Goal: Task Accomplishment & Management: Use online tool/utility

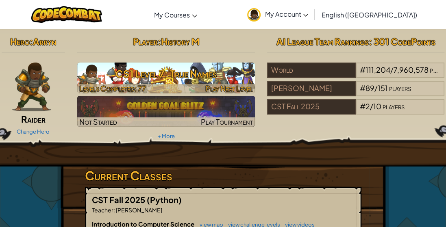
click at [118, 76] on h3 "CS1 Level 7: True Names" at bounding box center [166, 74] width 178 height 18
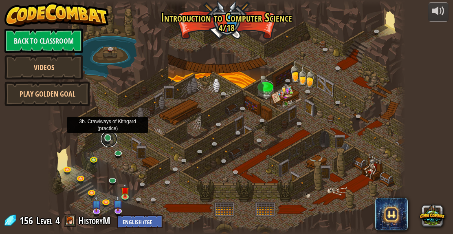
click at [108, 140] on link at bounding box center [109, 139] width 16 height 16
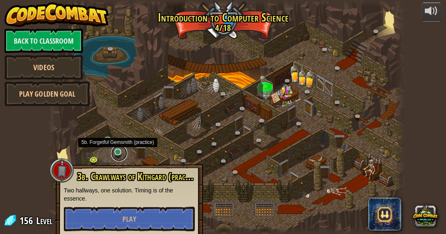
click at [118, 155] on link at bounding box center [119, 153] width 16 height 16
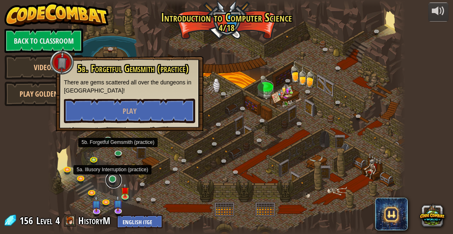
click at [110, 181] on link at bounding box center [113, 180] width 16 height 16
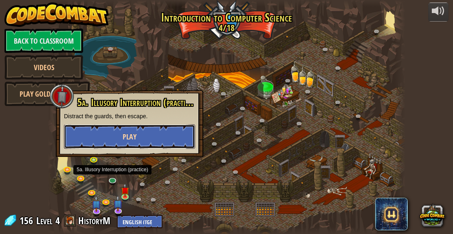
click at [118, 140] on button "Play" at bounding box center [129, 136] width 131 height 24
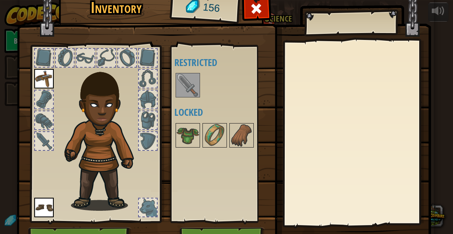
click at [177, 90] on img at bounding box center [187, 85] width 23 height 23
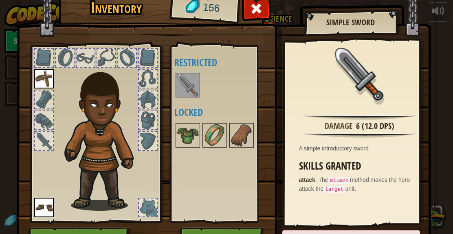
scroll to position [47, 0]
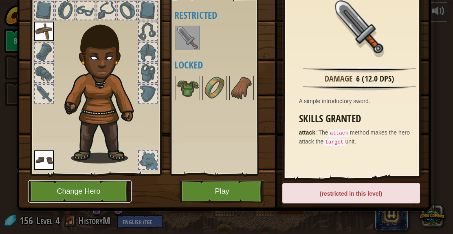
click at [81, 191] on button "Change Hero" at bounding box center [79, 191] width 103 height 22
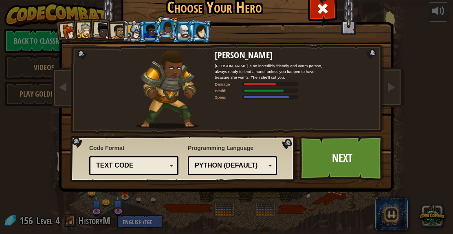
click at [177, 27] on div at bounding box center [183, 30] width 13 height 13
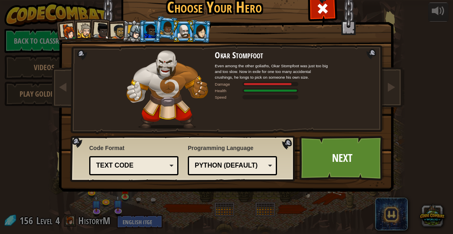
click at [196, 27] on div at bounding box center [199, 31] width 13 height 14
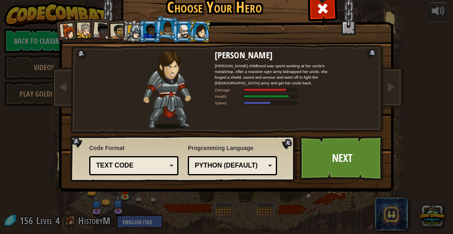
click at [145, 31] on div at bounding box center [150, 30] width 13 height 13
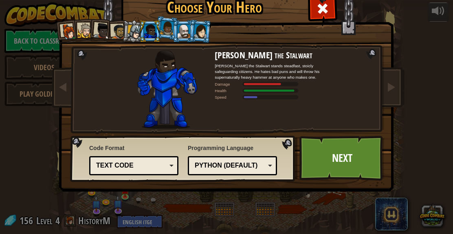
click at [134, 32] on div at bounding box center [134, 32] width 14 height 14
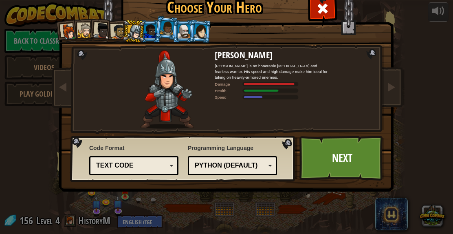
click at [122, 34] on li at bounding box center [133, 31] width 23 height 23
click at [115, 32] on div at bounding box center [118, 31] width 15 height 15
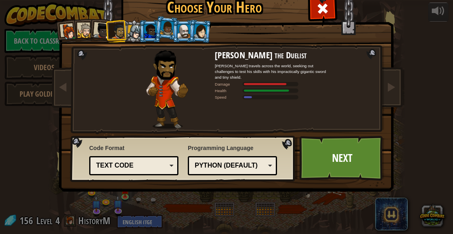
click at [105, 30] on li at bounding box center [116, 31] width 22 height 23
click at [99, 29] on div at bounding box center [102, 31] width 16 height 16
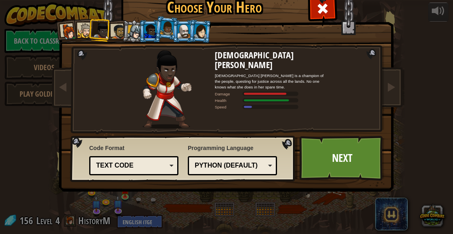
click at [83, 27] on div at bounding box center [85, 30] width 15 height 15
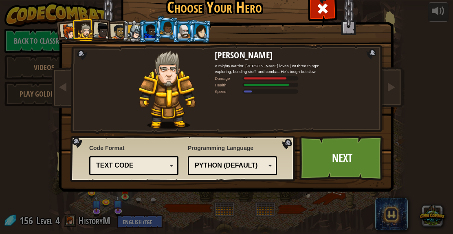
click at [65, 29] on div at bounding box center [69, 32] width 16 height 16
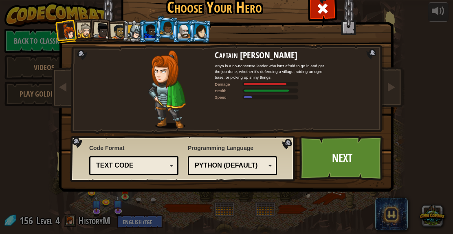
click at [156, 33] on li at bounding box center [167, 27] width 24 height 24
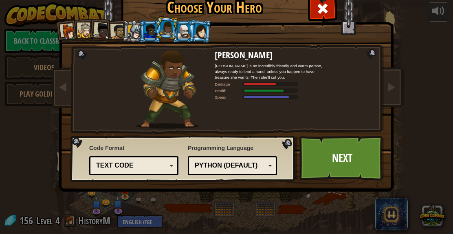
click at [144, 30] on div at bounding box center [150, 30] width 13 height 13
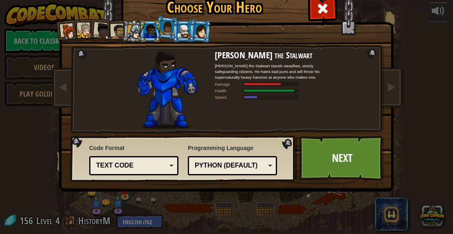
click at [179, 30] on div at bounding box center [183, 30] width 13 height 13
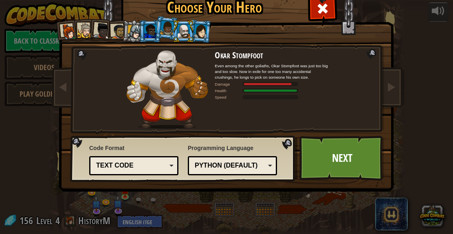
click at [167, 30] on div at bounding box center [167, 28] width 14 height 14
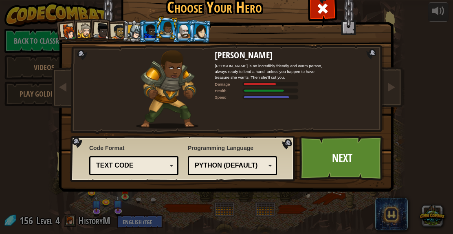
click at [146, 28] on div at bounding box center [150, 30] width 13 height 13
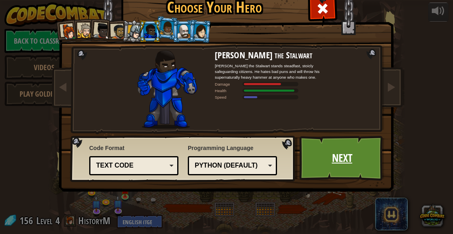
click at [330, 155] on link "Next" at bounding box center [341, 158] width 85 height 45
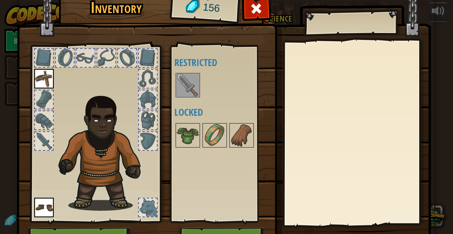
click at [190, 85] on img at bounding box center [187, 85] width 23 height 23
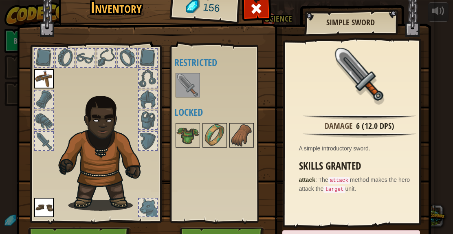
click at [190, 85] on img at bounding box center [187, 85] width 23 height 23
click at [189, 134] on img at bounding box center [187, 135] width 23 height 23
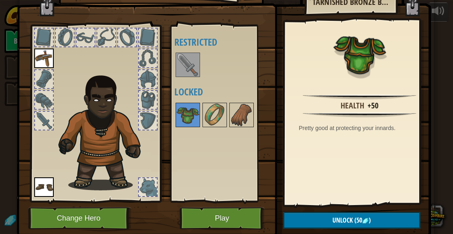
scroll to position [25, 0]
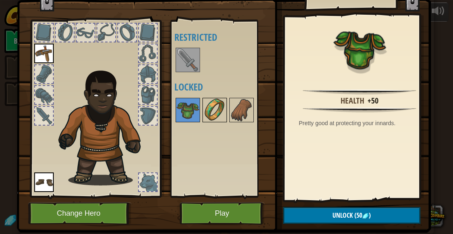
click at [205, 108] on img at bounding box center [214, 109] width 23 height 23
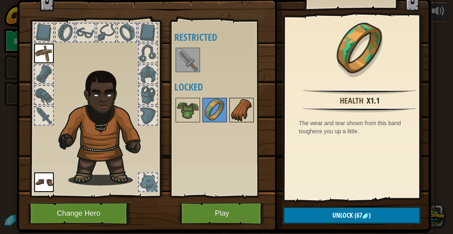
click at [229, 103] on div at bounding box center [241, 110] width 24 height 24
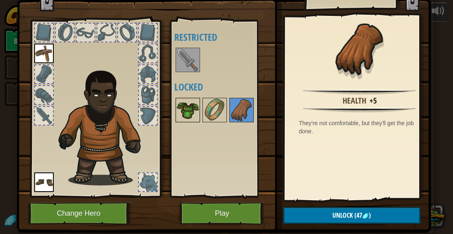
click at [180, 112] on img at bounding box center [187, 109] width 23 height 23
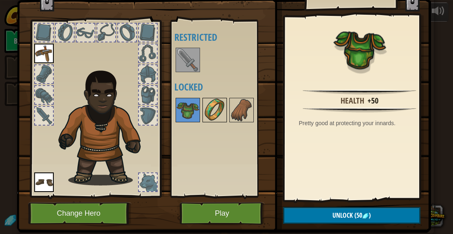
click at [203, 112] on img at bounding box center [214, 109] width 23 height 23
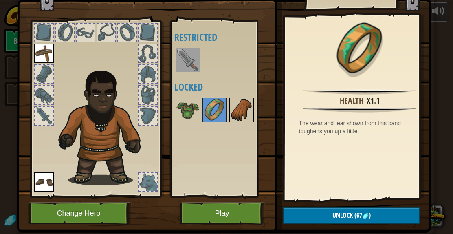
click at [230, 109] on img at bounding box center [241, 109] width 23 height 23
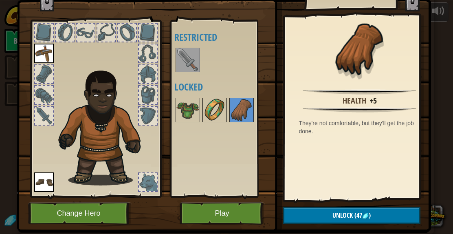
click at [202, 110] on div at bounding box center [214, 110] width 24 height 24
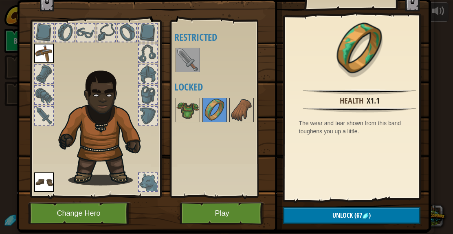
click at [139, 177] on div at bounding box center [148, 182] width 18 height 18
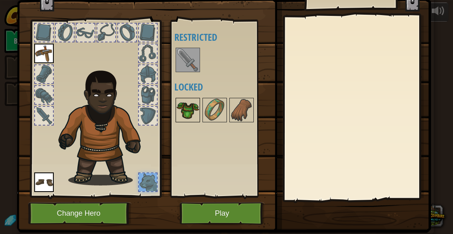
click at [186, 114] on img at bounding box center [187, 109] width 23 height 23
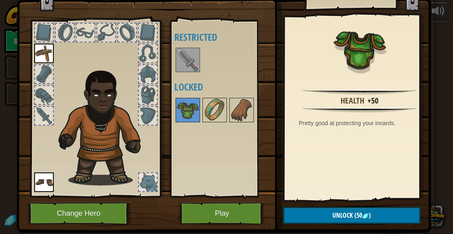
click at [150, 114] on div at bounding box center [148, 116] width 18 height 18
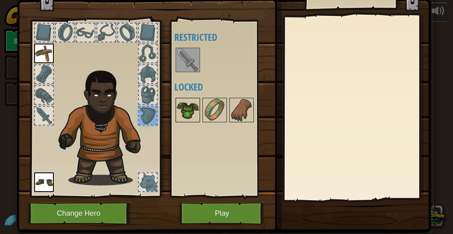
click at [181, 107] on img at bounding box center [187, 109] width 23 height 23
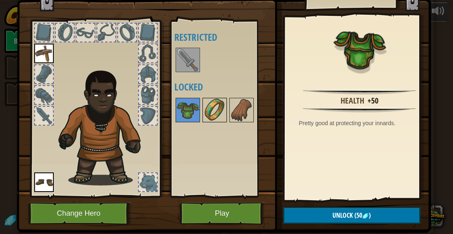
click at [207, 107] on img at bounding box center [214, 109] width 23 height 23
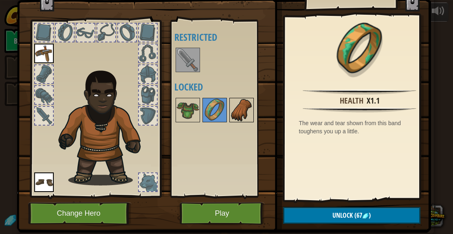
click at [244, 112] on img at bounding box center [241, 109] width 23 height 23
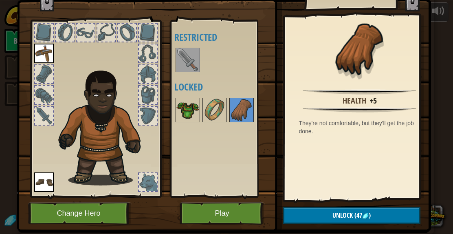
click at [189, 113] on img at bounding box center [187, 109] width 23 height 23
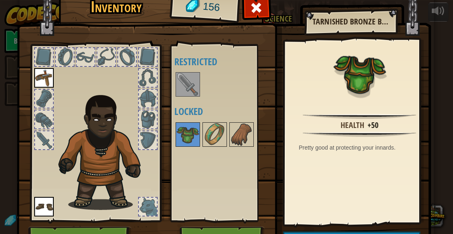
scroll to position [0, 0]
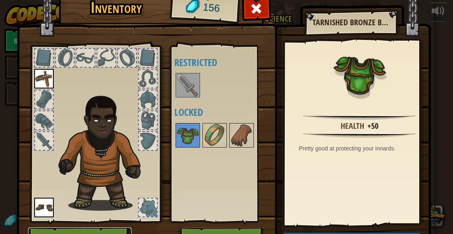
click at [67, 232] on button "Change Hero" at bounding box center [79, 238] width 103 height 22
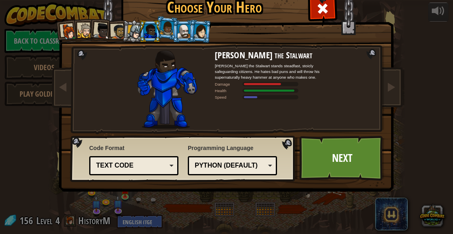
click at [172, 27] on li at bounding box center [183, 31] width 22 height 22
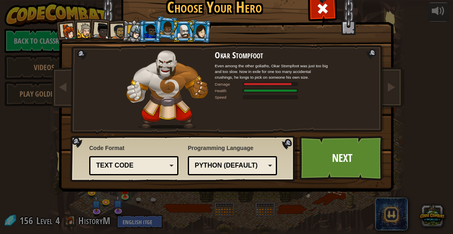
click at [147, 33] on div at bounding box center [150, 30] width 13 height 13
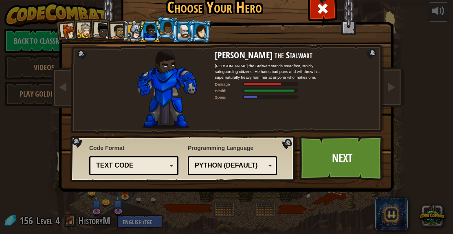
click at [165, 28] on div at bounding box center [167, 28] width 14 height 14
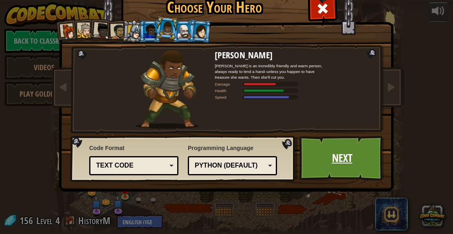
click at [320, 152] on link "Next" at bounding box center [341, 158] width 85 height 45
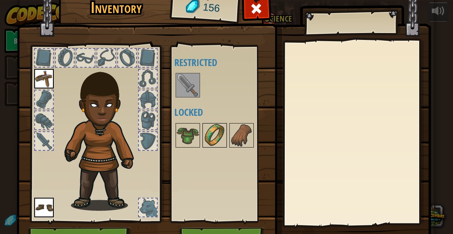
click at [203, 136] on img at bounding box center [214, 135] width 23 height 23
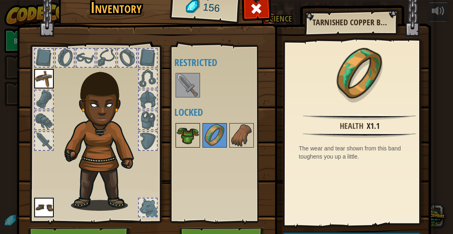
click at [177, 127] on img at bounding box center [187, 135] width 23 height 23
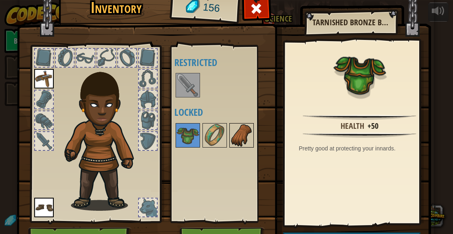
click at [232, 131] on img at bounding box center [241, 135] width 23 height 23
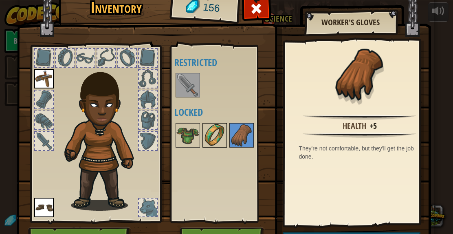
click at [211, 132] on img at bounding box center [214, 135] width 23 height 23
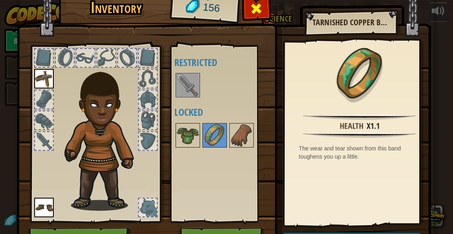
click at [253, 17] on div at bounding box center [256, 11] width 26 height 26
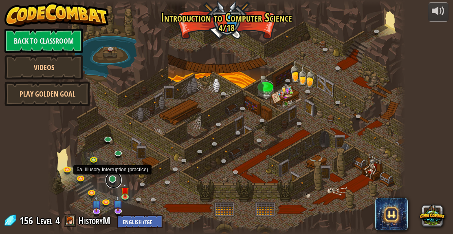
click at [112, 180] on link at bounding box center [113, 180] width 16 height 16
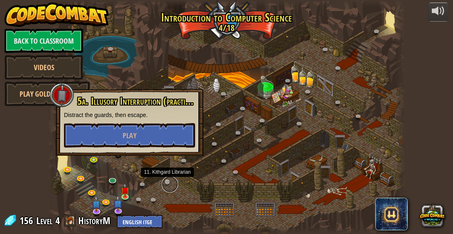
click at [171, 189] on link at bounding box center [170, 184] width 16 height 16
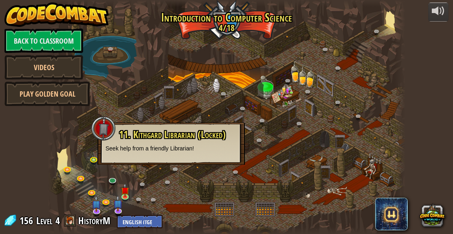
click at [180, 200] on div at bounding box center [226, 117] width 357 height 234
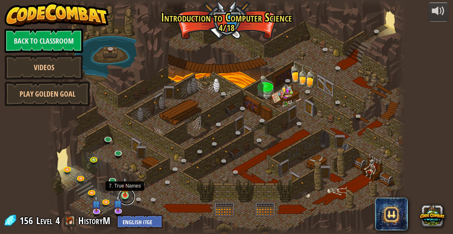
click at [123, 195] on link at bounding box center [126, 196] width 16 height 16
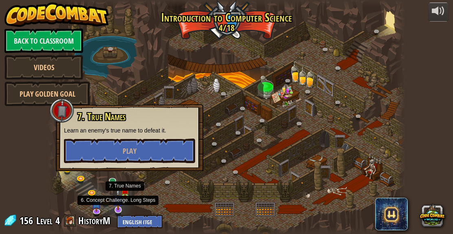
click at [118, 209] on img at bounding box center [117, 199] width 9 height 22
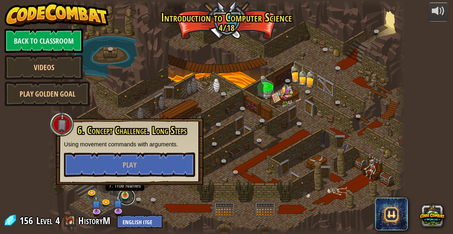
click at [129, 196] on link at bounding box center [126, 196] width 16 height 16
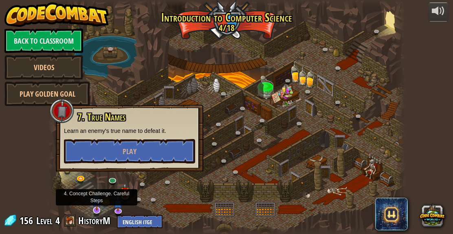
click at [98, 209] on img at bounding box center [96, 200] width 9 height 22
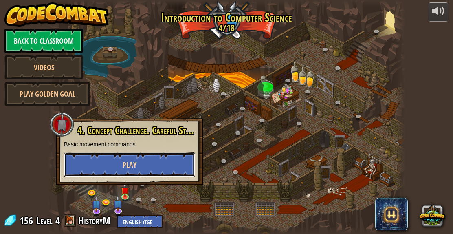
click at [119, 164] on button "Play" at bounding box center [129, 164] width 131 height 24
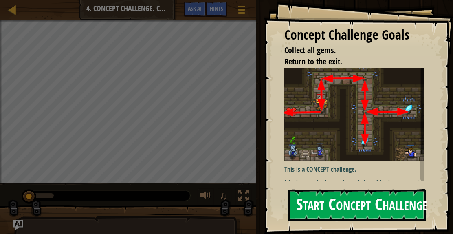
click at [306, 205] on button "Start Concept Challenge" at bounding box center [357, 205] width 138 height 32
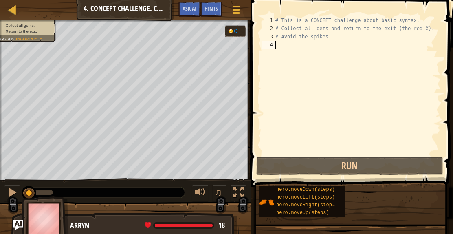
scroll to position [4, 0]
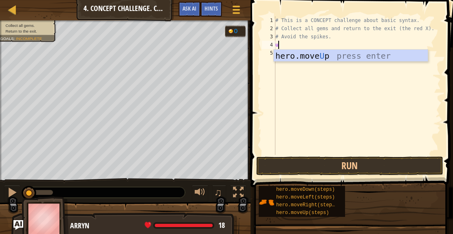
type textarea "up"
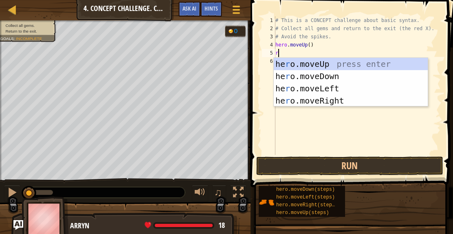
type textarea "ri"
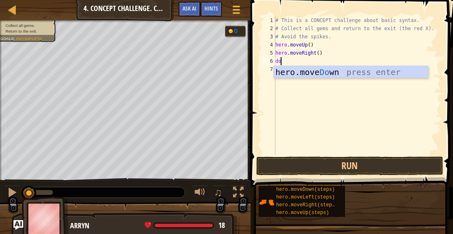
type textarea "dow"
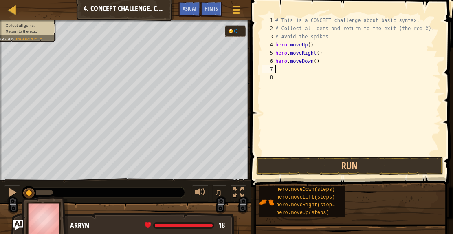
click at [313, 62] on div "# This is a CONCEPT challenge about basic syntax. # Collect all gems and return…" at bounding box center [356, 93] width 167 height 155
type textarea "hero.moveDown(2)"
click at [289, 70] on div "# This is a CONCEPT challenge about basic syntax. # Collect all gems and return…" at bounding box center [356, 93] width 167 height 155
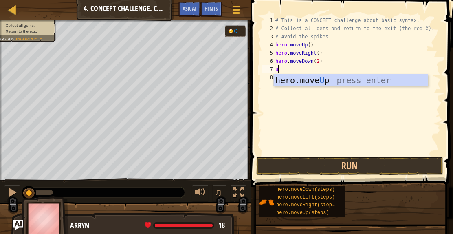
type textarea "up"
click at [292, 78] on div "hero.move Up press enter" at bounding box center [350, 92] width 154 height 37
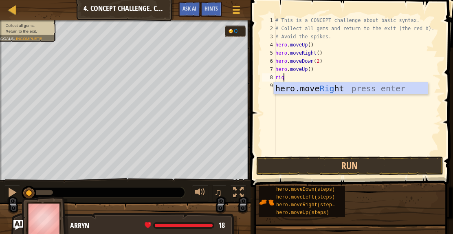
type textarea "righ"
click at [294, 87] on div "hero.move Righ t press enter" at bounding box center [350, 100] width 154 height 37
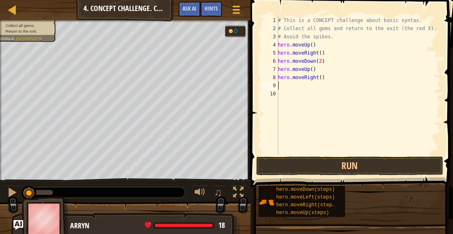
scroll to position [4, 0]
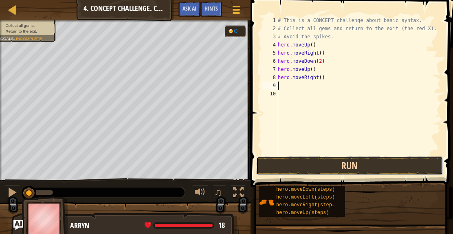
click at [302, 160] on button "Run" at bounding box center [349, 165] width 187 height 19
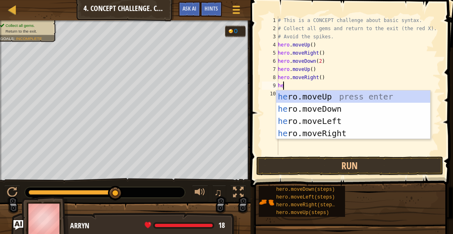
type textarea "h"
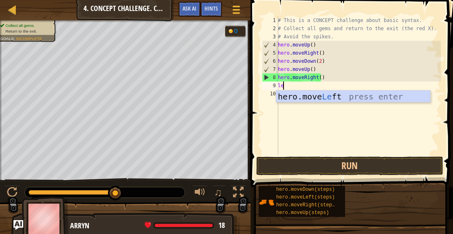
type textarea "lef"
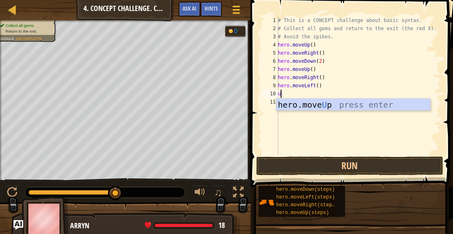
type textarea "up"
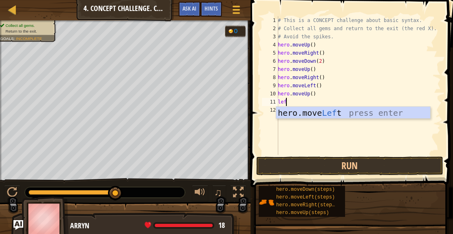
type textarea "left"
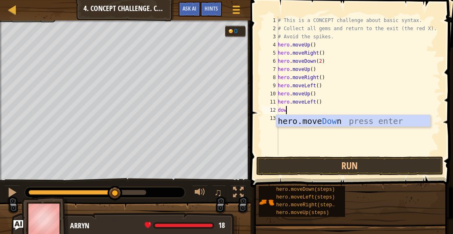
type textarea "down"
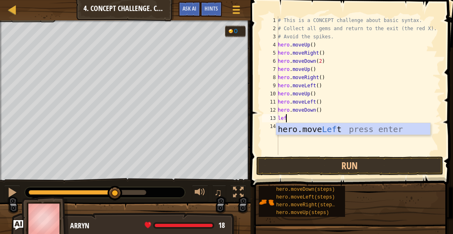
type textarea "left"
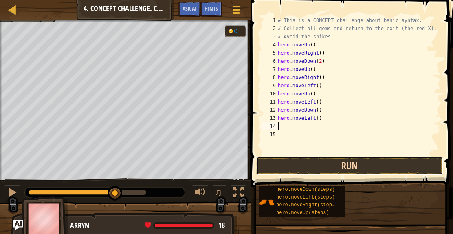
click at [304, 159] on button "Run" at bounding box center [349, 165] width 187 height 19
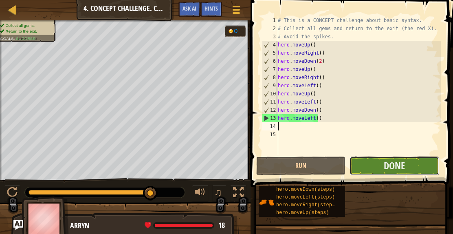
click at [370, 166] on button "Done" at bounding box center [393, 165] width 89 height 19
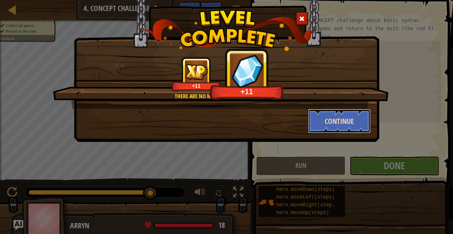
click at [323, 124] on button "Continue" at bounding box center [339, 121] width 63 height 24
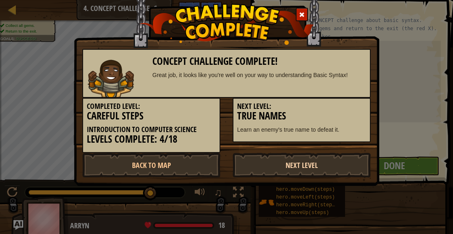
click at [282, 161] on link "Next Level" at bounding box center [301, 165] width 138 height 24
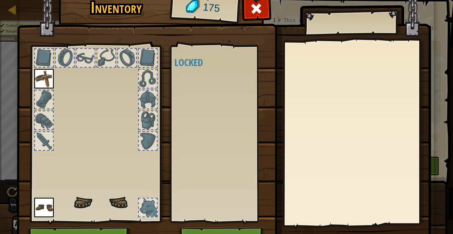
click at [267, 164] on img at bounding box center [224, 109] width 414 height 295
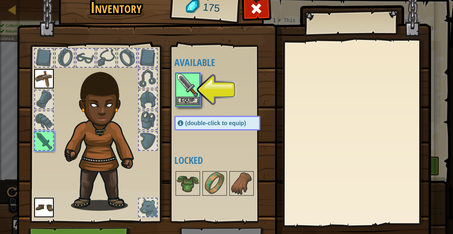
click at [183, 95] on img at bounding box center [187, 85] width 23 height 23
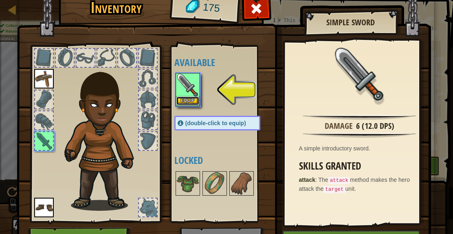
click at [184, 97] on button "Equip" at bounding box center [187, 100] width 23 height 9
click at [184, 170] on div at bounding box center [225, 183] width 102 height 27
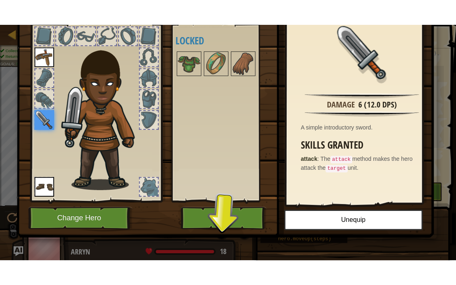
scroll to position [47, 0]
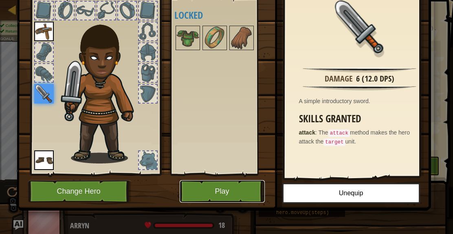
click at [206, 190] on button "Play" at bounding box center [221, 191] width 85 height 22
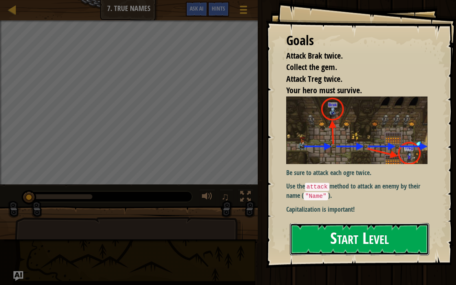
click at [333, 233] on button "Start Level" at bounding box center [359, 239] width 139 height 32
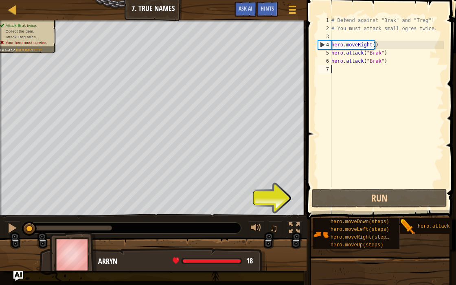
click at [337, 69] on div "# Defend against "Brak" and "Treg"! # You must attack small ogres twice. hero .…" at bounding box center [387, 109] width 114 height 187
click at [375, 46] on div "# Defend against "Brak" and "Treg"! # You must attack small ogres twice. hero .…" at bounding box center [387, 109] width 114 height 187
type textarea "hero.moveRight()"
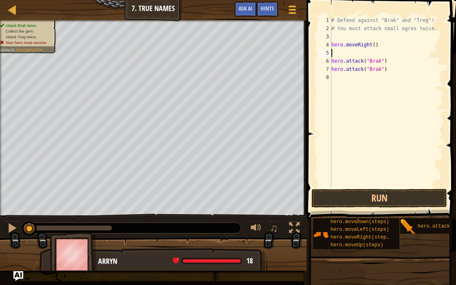
type textarea "hero.moveRight()"
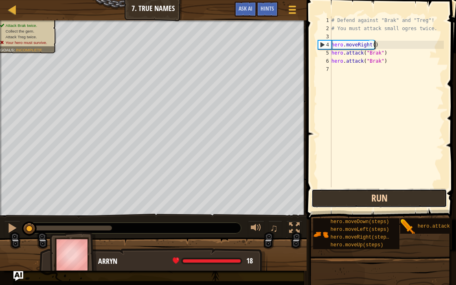
click at [349, 201] on button "Run" at bounding box center [379, 198] width 136 height 19
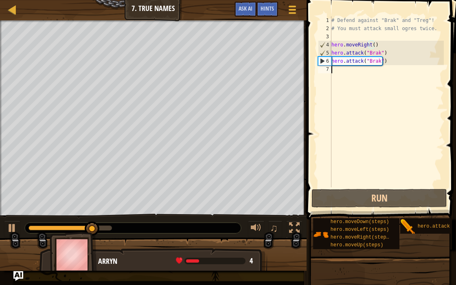
click at [342, 68] on div "# Defend against "Brak" and "Treg"! # You must attack small ogres twice. hero .…" at bounding box center [387, 109] width 114 height 187
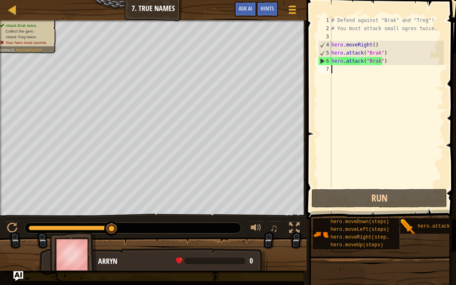
type textarea "h"
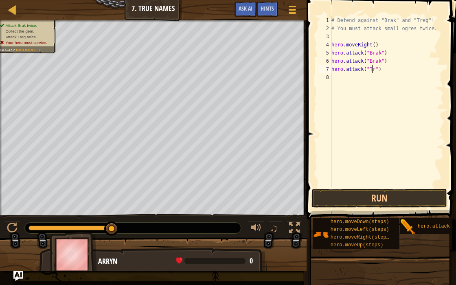
scroll to position [4, 3]
type textarea "hero.attack("Treg")"
click at [386, 68] on div "# Defend against "Brak" and "Treg"! # You must attack small ogres twice. hero .…" at bounding box center [387, 109] width 114 height 187
drag, startPoint x: 386, startPoint y: 68, endPoint x: 329, endPoint y: 68, distance: 57.0
click at [329, 68] on div "hero.attack("Treg") 1 2 3 4 5 6 7 8 # Defend against "Brak" and "Treg"! # You m…" at bounding box center [379, 101] width 127 height 171
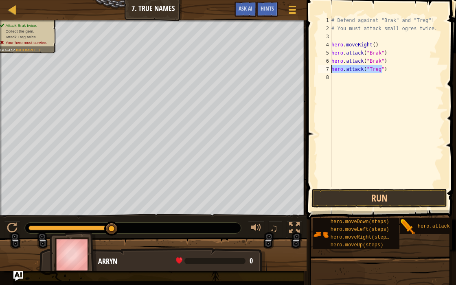
click at [335, 76] on div "# Defend against "Brak" and "Treg"! # You must attack small ogres twice. hero .…" at bounding box center [387, 109] width 114 height 187
paste textarea "hero.attack("Treg")"
type textarea "hero.attack("Treg")"
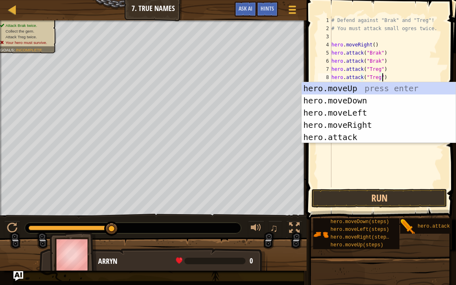
click at [343, 147] on div "# Defend against "Brak" and "Treg"! # You must attack small ogres twice. hero .…" at bounding box center [387, 109] width 114 height 187
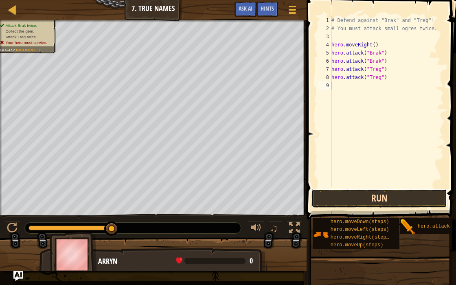
click at [335, 196] on button "Run" at bounding box center [379, 198] width 136 height 19
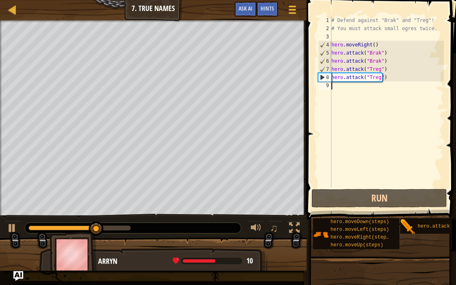
click at [349, 88] on div "# Defend against "Brak" and "Treg"! # You must attack small ogres twice. hero .…" at bounding box center [387, 109] width 114 height 187
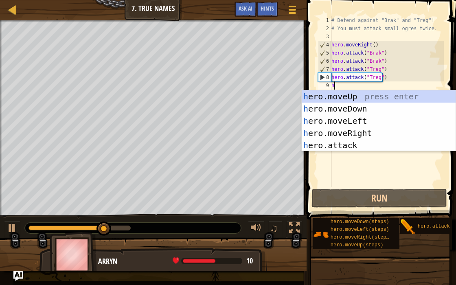
type textarea "h"
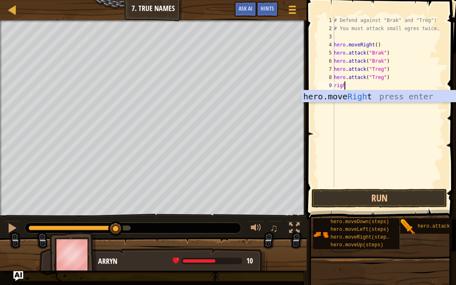
type textarea "right"
click at [330, 100] on div "hero.move Right press enter" at bounding box center [379, 108] width 154 height 37
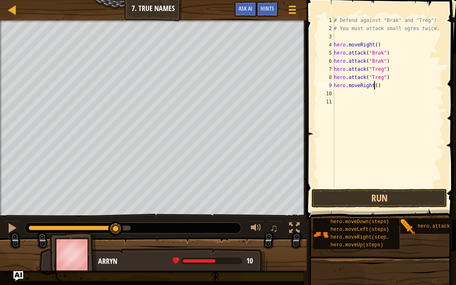
click at [373, 86] on div "# Defend against "Brak" and "Treg"! # You must attack small ogres twice. hero .…" at bounding box center [388, 109] width 112 height 187
type textarea "hero.moveRight(3)"
click at [362, 193] on button "Run" at bounding box center [379, 198] width 136 height 19
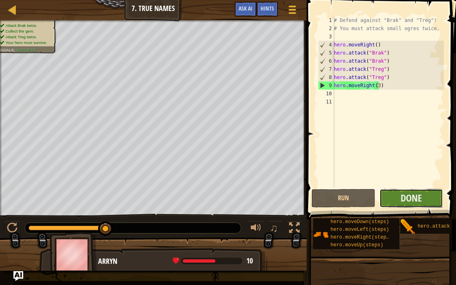
click at [394, 194] on button "Done" at bounding box center [411, 198] width 64 height 19
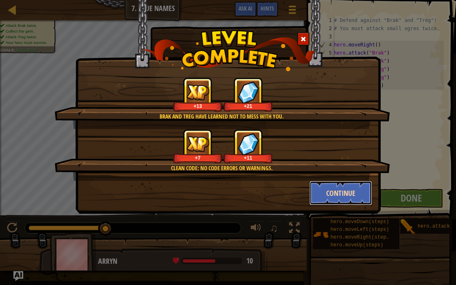
click at [364, 197] on button "Continue" at bounding box center [340, 193] width 63 height 24
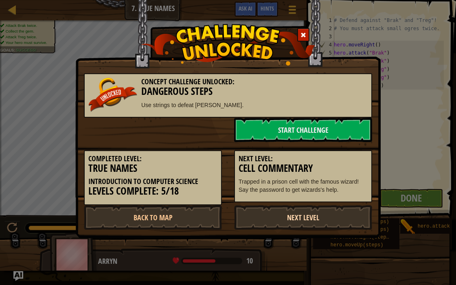
click at [269, 218] on link "Next Level" at bounding box center [303, 217] width 138 height 24
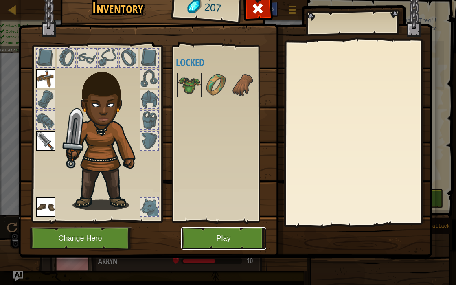
click at [210, 233] on button "Play" at bounding box center [223, 238] width 85 height 22
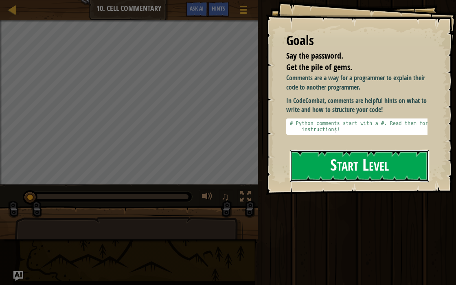
click at [317, 162] on button "Start Level" at bounding box center [359, 166] width 139 height 32
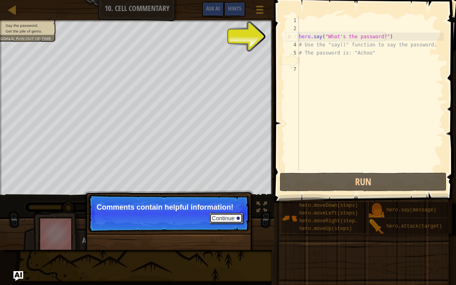
click at [225, 221] on button "Continue" at bounding box center [226, 218] width 34 height 11
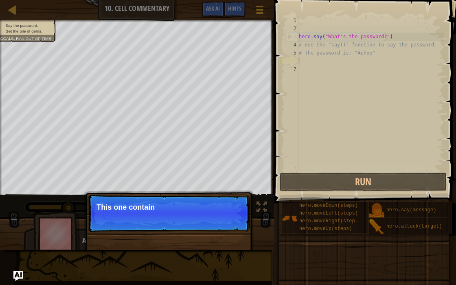
click at [225, 221] on p "Continue This one contain" at bounding box center [169, 213] width 162 height 37
click at [226, 192] on div "Continue This one contains the password for th" at bounding box center [169, 250] width 170 height 120
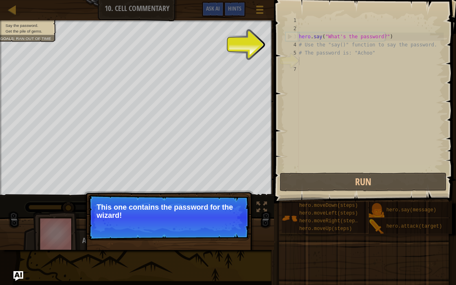
click at [226, 192] on div "Continue This one contains the password for the wizard!" at bounding box center [169, 250] width 170 height 120
click at [229, 221] on button "Continue" at bounding box center [226, 226] width 34 height 11
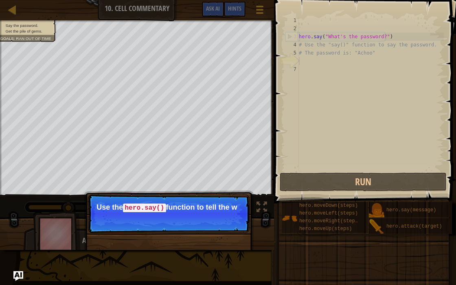
click at [229, 221] on p "Continue Use the hero.say() function to tell the w" at bounding box center [169, 214] width 162 height 38
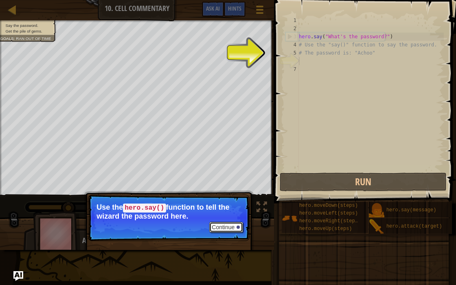
click at [225, 223] on button "Continue" at bounding box center [226, 227] width 34 height 11
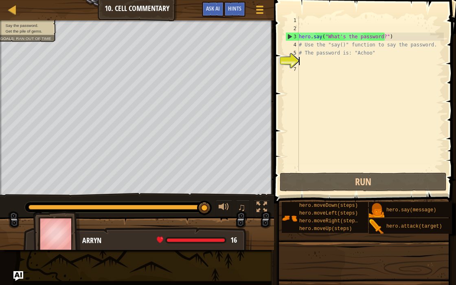
click at [312, 59] on div "hero . say ( "What's the password?" ) # Use the "say()" function to say the pas…" at bounding box center [370, 101] width 147 height 171
drag, startPoint x: 385, startPoint y: 35, endPoint x: 298, endPoint y: 38, distance: 87.1
click at [298, 38] on div "1 2 3 4 5 6 7 hero . say ( "What's the password?" ) # Use the "say()" function …" at bounding box center [364, 93] width 160 height 155
type textarea "hero.say("What's the password?")"
click at [305, 61] on div "hero . say ( "What's the password?" ) # Use the "say()" function to say the pas…" at bounding box center [370, 101] width 147 height 171
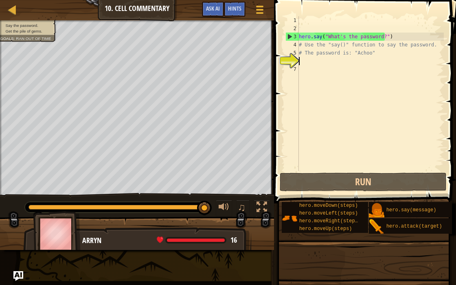
paste textarea "hero.say("What's the password?")"
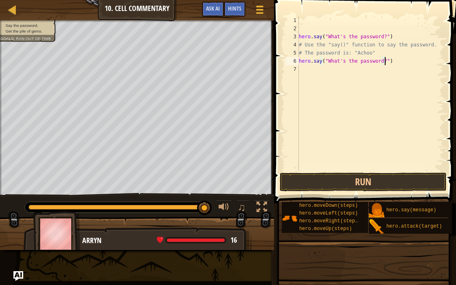
click at [379, 61] on div "hero . say ( "What's the password?" ) # Use the "say()" function to say the pas…" at bounding box center [370, 101] width 147 height 171
type textarea "hero.say("Achoo")"
click at [313, 74] on div "hero . say ( "What's the password?" ) # Use the "say()" function to say the pas…" at bounding box center [370, 101] width 147 height 171
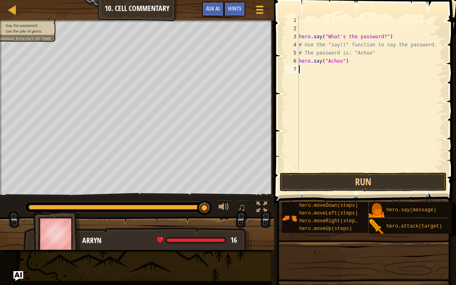
scroll to position [4, 0]
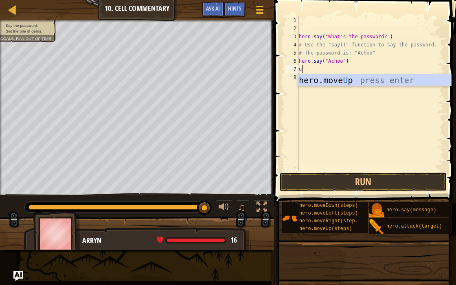
type textarea "up"
click at [313, 77] on div "hero.move Up press enter" at bounding box center [374, 92] width 154 height 37
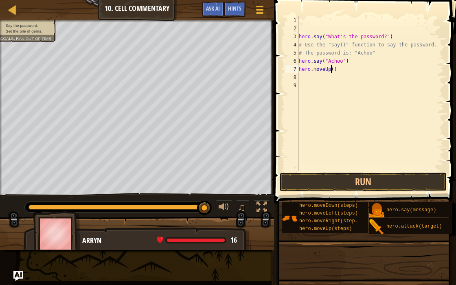
click at [331, 70] on div "hero . say ( "What's the password?" ) # Use the "say()" function to say the pas…" at bounding box center [370, 101] width 147 height 171
type textarea "hero.moveUp(2)"
click at [310, 179] on button "Run" at bounding box center [363, 182] width 167 height 19
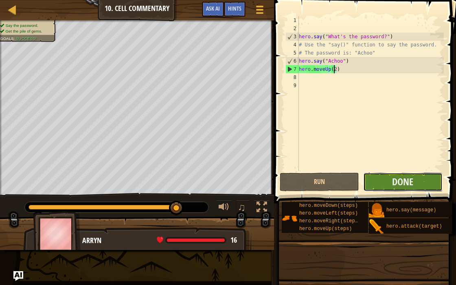
click at [384, 183] on button "Done" at bounding box center [402, 182] width 79 height 19
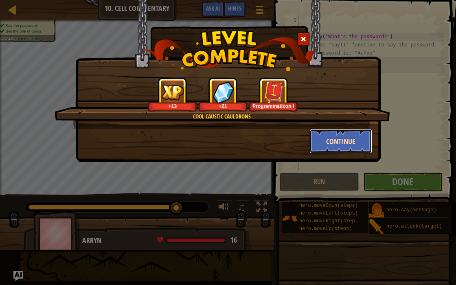
click at [335, 147] on button "Continue" at bounding box center [340, 141] width 63 height 24
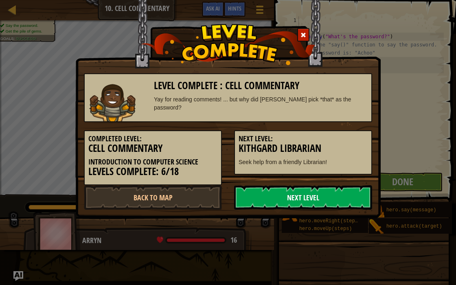
click at [321, 188] on link "Next Level" at bounding box center [303, 197] width 138 height 24
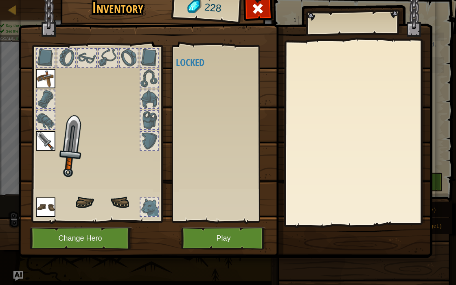
click at [81, 201] on img at bounding box center [101, 138] width 127 height 140
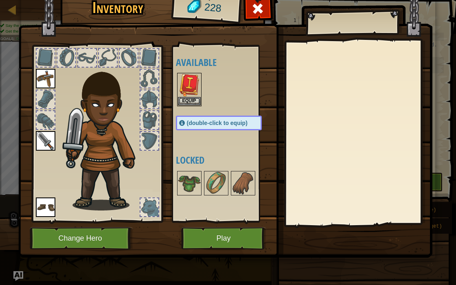
click at [50, 210] on img at bounding box center [46, 207] width 20 height 20
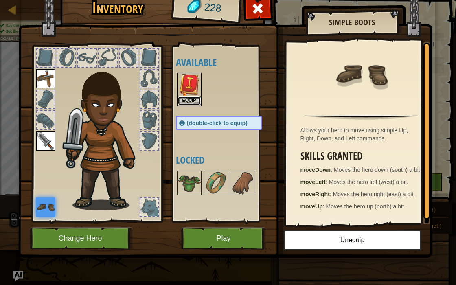
click at [186, 98] on button "Equip" at bounding box center [189, 100] width 23 height 9
click at [186, 170] on div at bounding box center [227, 183] width 102 height 27
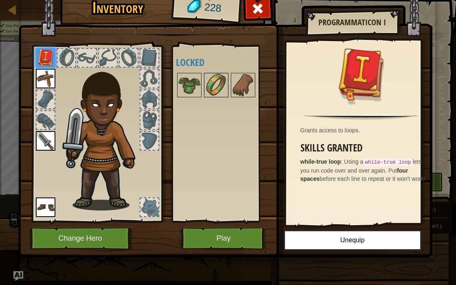
click at [205, 90] on img at bounding box center [216, 85] width 23 height 23
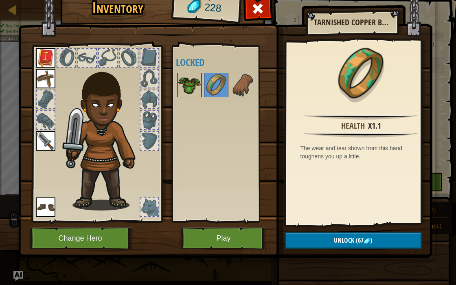
click at [196, 89] on img at bounding box center [189, 85] width 23 height 23
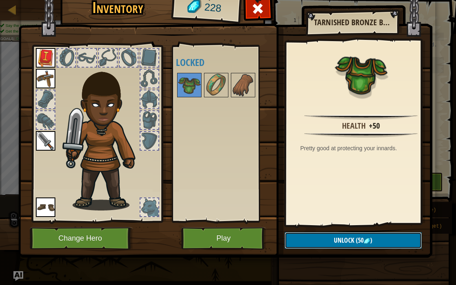
click at [340, 233] on span "Unlock" at bounding box center [344, 240] width 20 height 9
click at [328, 233] on button "Confirm" at bounding box center [352, 240] width 137 height 17
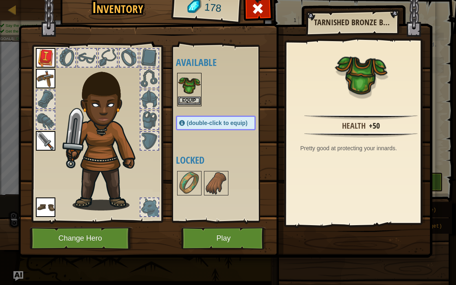
click at [189, 94] on img at bounding box center [189, 85] width 23 height 23
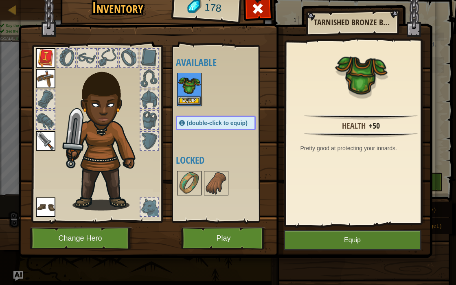
click at [189, 94] on img at bounding box center [189, 85] width 23 height 23
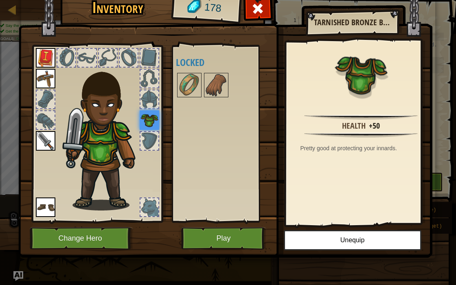
click at [201, 89] on div at bounding box center [224, 85] width 96 height 27
click at [197, 88] on img at bounding box center [189, 85] width 23 height 23
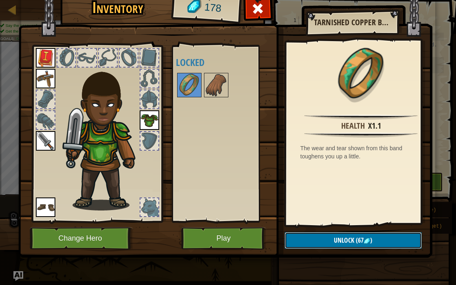
click at [332, 233] on button "Unlock (67 )" at bounding box center [352, 240] width 137 height 17
click at [332, 233] on button "Confirm" at bounding box center [352, 240] width 137 height 17
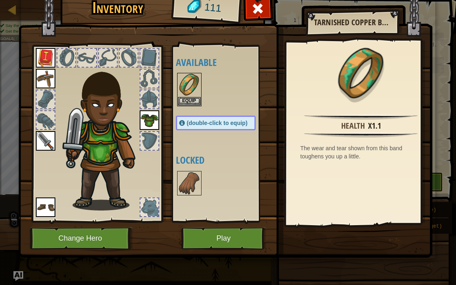
click at [332, 233] on img at bounding box center [225, 109] width 414 height 295
click at [196, 103] on button "Equip" at bounding box center [189, 100] width 23 height 9
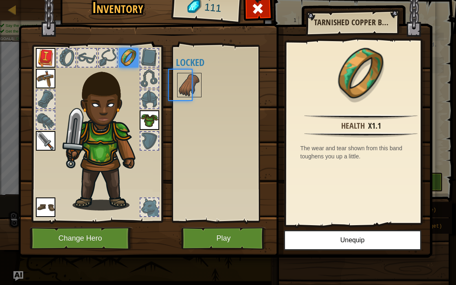
click at [196, 103] on div "Available Equip Equip Equip Equip Equip Equip (double-click to equip) Locked" at bounding box center [224, 134] width 96 height 170
click at [188, 89] on img at bounding box center [189, 85] width 23 height 23
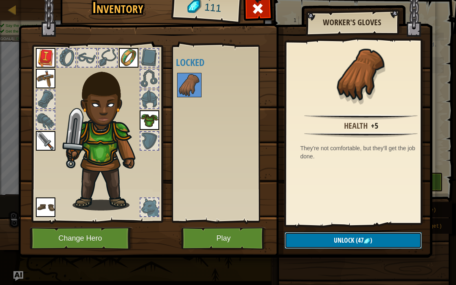
click at [318, 233] on button "Unlock (47 )" at bounding box center [352, 240] width 137 height 17
click at [318, 233] on button "Confirm" at bounding box center [352, 240] width 137 height 17
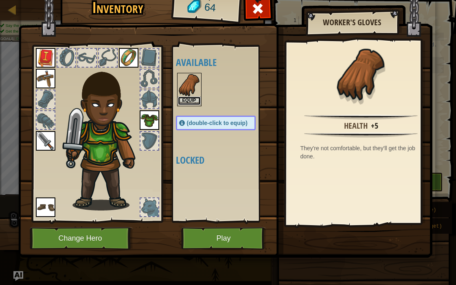
click at [181, 97] on button "Equip" at bounding box center [189, 100] width 23 height 9
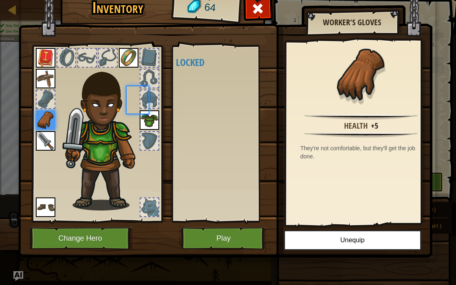
click at [181, 97] on div "Available Equip Equip Equip Equip Equip Equip Equip (double-click to equip) Loc…" at bounding box center [224, 134] width 96 height 170
click at [241, 233] on button "Play" at bounding box center [223, 238] width 85 height 22
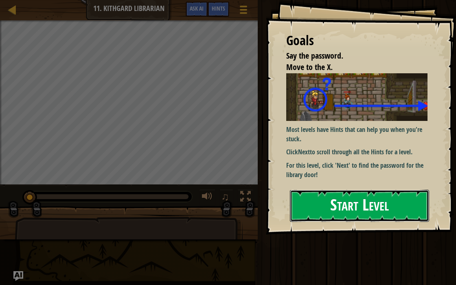
click at [322, 214] on button "Start Level" at bounding box center [359, 206] width 139 height 32
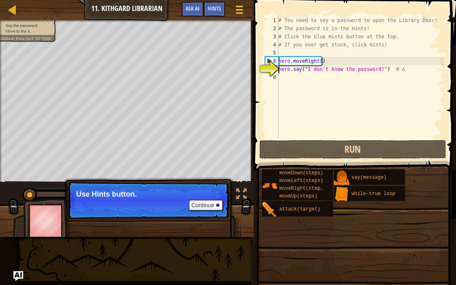
click at [296, 83] on div "# You need to say a password to open the Library Door! # The password is in the…" at bounding box center [360, 85] width 167 height 138
click at [207, 206] on button "Continue" at bounding box center [206, 205] width 34 height 11
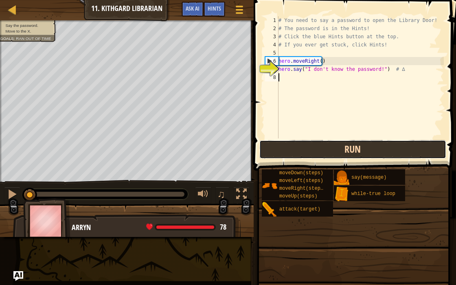
click at [313, 148] on button "Run" at bounding box center [352, 149] width 187 height 19
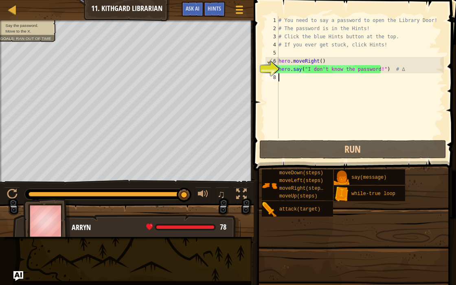
click at [302, 77] on div "# You need to say a password to open the Library Door! # The password is in the…" at bounding box center [360, 85] width 167 height 138
click at [211, 7] on span "Hints" at bounding box center [214, 8] width 13 height 8
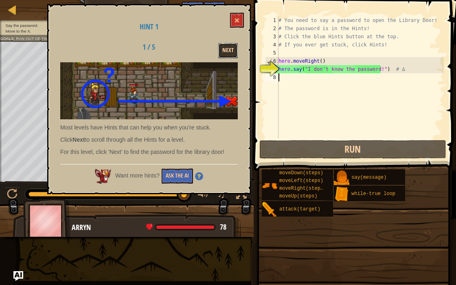
click at [226, 51] on button "Next" at bounding box center [228, 50] width 20 height 15
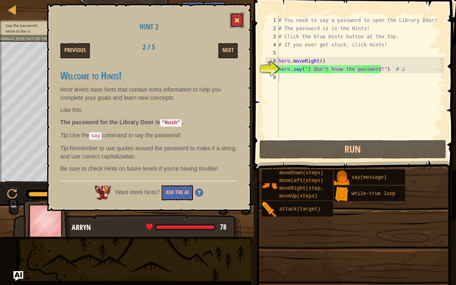
click at [234, 18] on button at bounding box center [237, 20] width 14 height 15
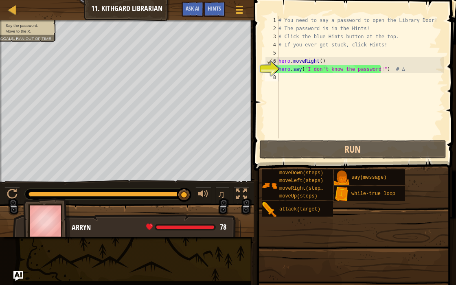
click at [291, 79] on div "# You need to say a password to open the Library Door! # The password is in the…" at bounding box center [360, 85] width 167 height 138
click at [374, 69] on div "# You need to say a password to open the Library Door! # The password is in the…" at bounding box center [360, 85] width 167 height 138
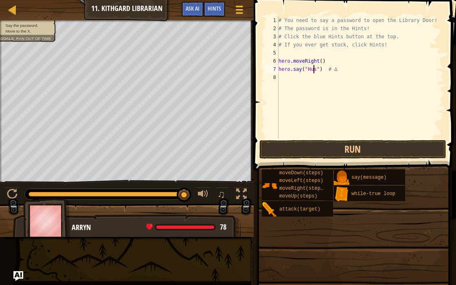
scroll to position [4, 3]
type textarea "hero.say("Hush") # ∆"
click at [301, 154] on button "Run" at bounding box center [352, 149] width 187 height 19
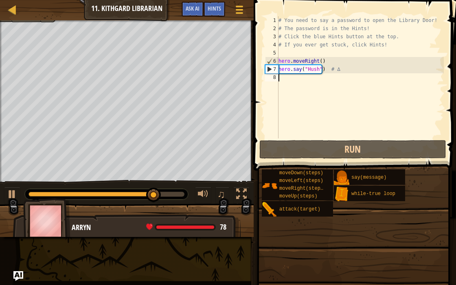
click at [291, 80] on div "# You need to say a password to open the Library Door! # The password is in the…" at bounding box center [360, 85] width 167 height 138
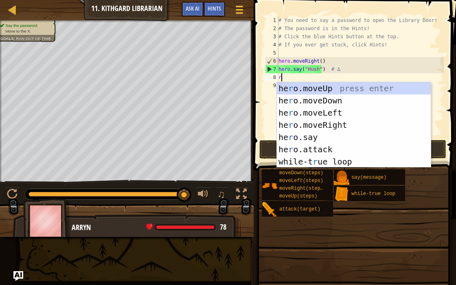
type textarea "ri"
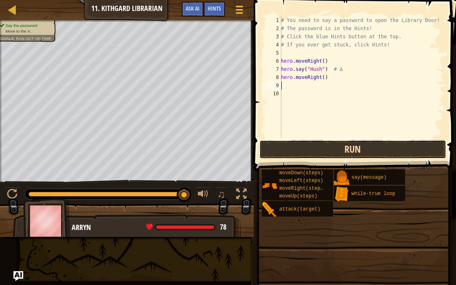
click at [285, 145] on button "Run" at bounding box center [352, 149] width 187 height 19
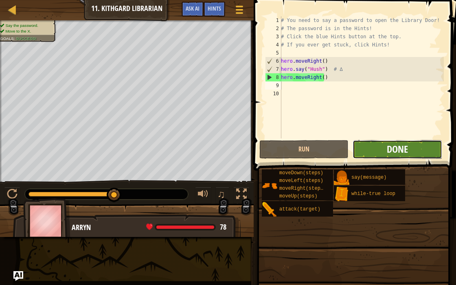
click at [388, 146] on span "Done" at bounding box center [397, 148] width 21 height 13
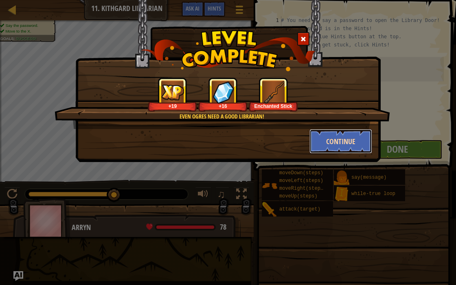
click at [348, 143] on button "Continue" at bounding box center [340, 141] width 63 height 24
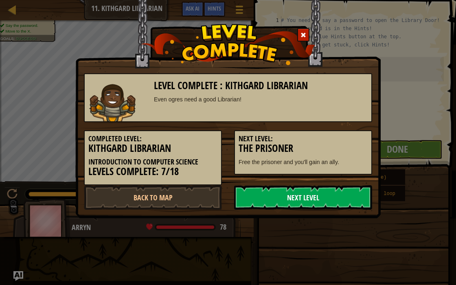
click at [291, 204] on link "Next Level" at bounding box center [303, 197] width 138 height 24
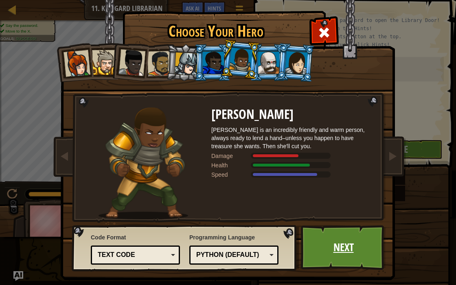
click at [339, 233] on link "Next" at bounding box center [343, 247] width 85 height 45
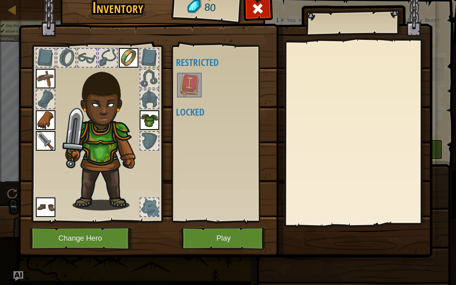
click at [195, 79] on img at bounding box center [189, 85] width 23 height 23
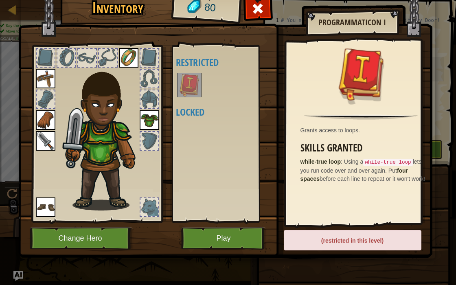
click at [194, 119] on div "Available Equip Equip Equip Equip Equip Equip (double-click to equip) Restricte…" at bounding box center [227, 134] width 102 height 170
click at [158, 208] on div at bounding box center [149, 207] width 18 height 18
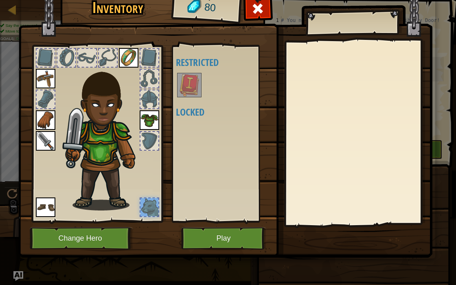
click at [203, 145] on div "Available Equip Equip Equip Equip Equip Equip (double-click to equip) Restricte…" at bounding box center [227, 134] width 102 height 170
click at [208, 233] on button "Play" at bounding box center [223, 238] width 85 height 22
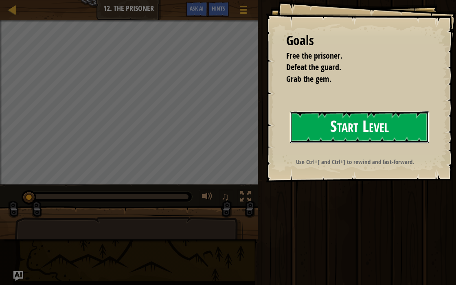
click at [323, 120] on button "Start Level" at bounding box center [359, 127] width 139 height 32
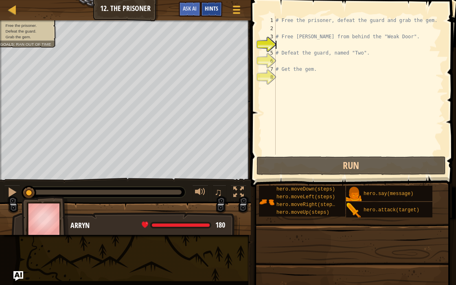
click at [208, 9] on span "Hints" at bounding box center [211, 8] width 13 height 8
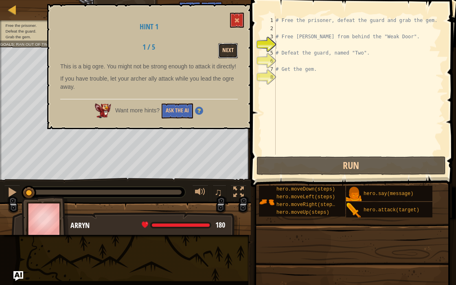
click at [231, 46] on button "Next" at bounding box center [228, 50] width 20 height 15
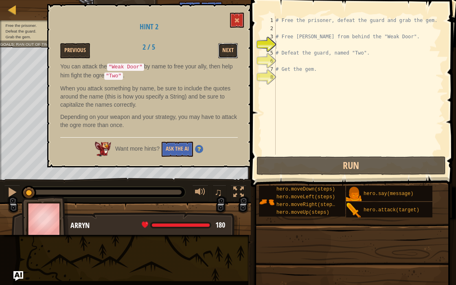
click at [231, 46] on button "Next" at bounding box center [228, 50] width 20 height 15
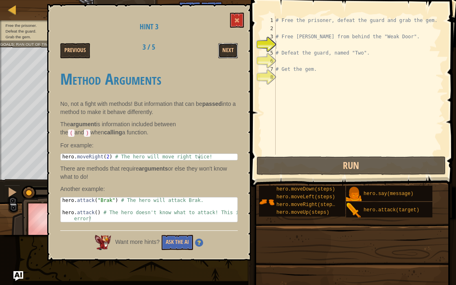
click at [231, 46] on button "Next" at bounding box center [228, 50] width 20 height 15
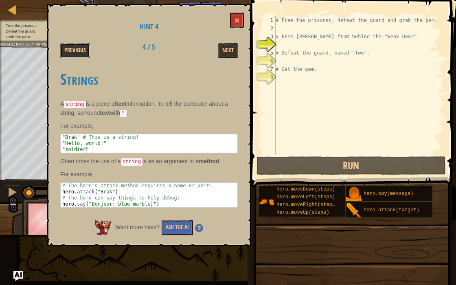
click at [70, 49] on button "Previous" at bounding box center [75, 50] width 30 height 15
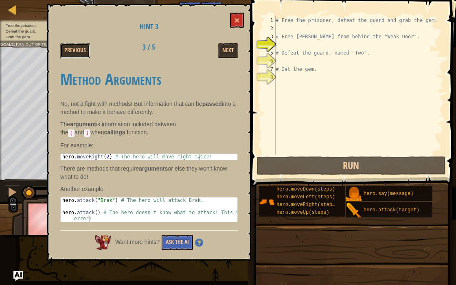
click at [70, 49] on button "Previous" at bounding box center [75, 50] width 30 height 15
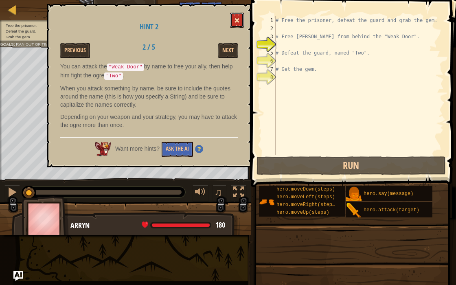
click at [236, 20] on span at bounding box center [237, 20] width 6 height 6
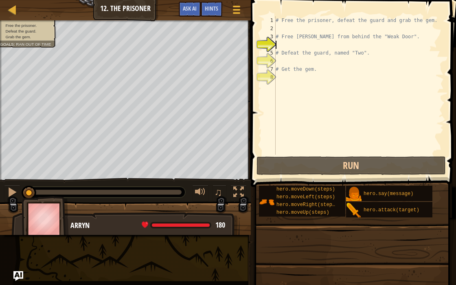
click at [283, 41] on div "# Free the prisoner, defeat the guard and grab the gem. # Free [PERSON_NAME] fr…" at bounding box center [359, 93] width 170 height 155
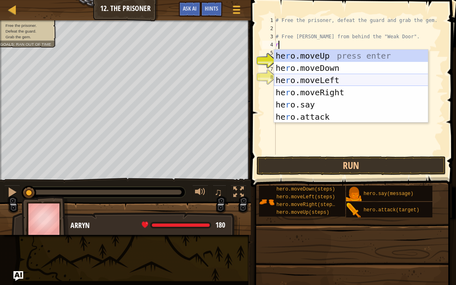
type textarea "ri"
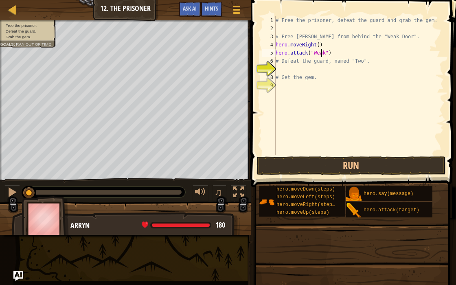
scroll to position [4, 4]
type textarea "hero.attack("Weak Door")"
click at [301, 68] on div "# Free the prisoner, defeat the guard and grab the gem. # Free [PERSON_NAME] fr…" at bounding box center [359, 93] width 170 height 155
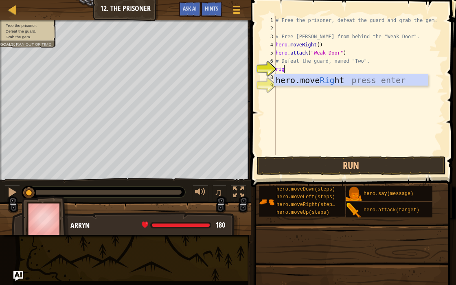
type textarea "righ"
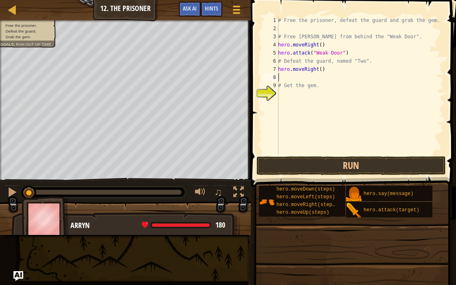
click at [318, 69] on div "# Free the prisoner, defeat the guard and grab the gem. # Free [PERSON_NAME] fr…" at bounding box center [359, 93] width 167 height 155
type textarea "hero.moveRight(2)"
click at [295, 77] on div "# Free the prisoner, defeat the guard and grab the gem. # Free [PERSON_NAME] fr…" at bounding box center [359, 93] width 167 height 155
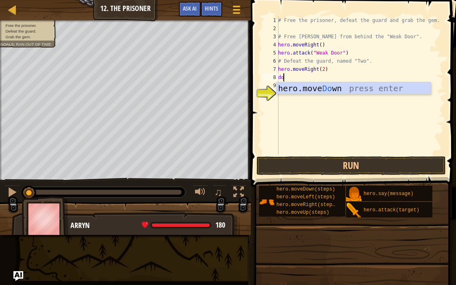
scroll to position [4, 0]
type textarea "down"
click at [299, 88] on div "hero.move Down press enter" at bounding box center [353, 100] width 154 height 37
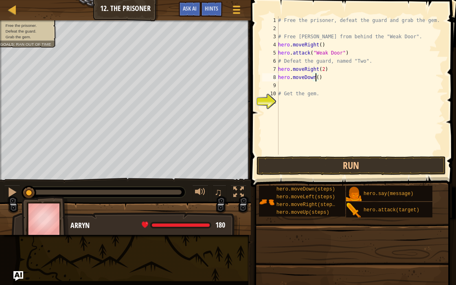
click at [315, 80] on div "# Free the prisoner, defeat the guard and grab the gem. # Free [PERSON_NAME] fr…" at bounding box center [359, 93] width 167 height 155
type textarea "hero.moveDown(3)"
click at [291, 87] on div "# Free the prisoner, defeat the guard and grab the gem. # Free [PERSON_NAME] fr…" at bounding box center [359, 93] width 167 height 155
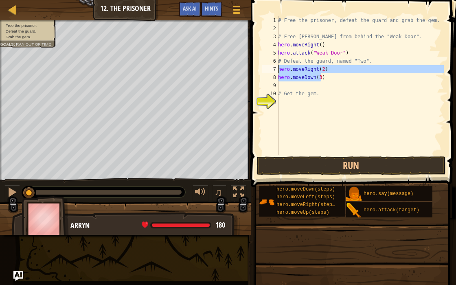
drag, startPoint x: 320, startPoint y: 77, endPoint x: 277, endPoint y: 70, distance: 44.2
click at [277, 70] on div "1 2 3 4 5 6 7 8 9 10 11 # Free the prisoner, defeat the guard and grab the gem.…" at bounding box center [351, 85] width 183 height 138
type textarea "hero.moveRight(2) hero.moveDown(3)"
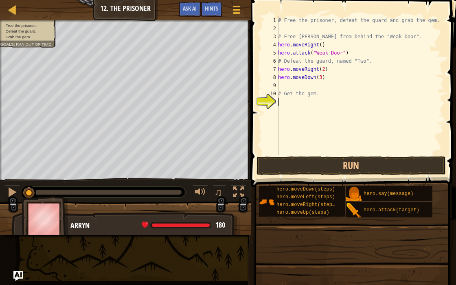
click at [282, 104] on div "# Free the prisoner, defeat the guard and grab the gem. # Free [PERSON_NAME] fr…" at bounding box center [359, 93] width 167 height 155
paste textarea "hero.moveDown(3)"
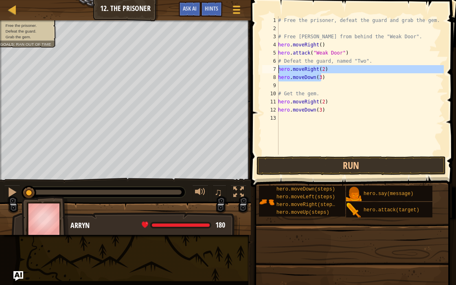
drag, startPoint x: 322, startPoint y: 79, endPoint x: 278, endPoint y: 69, distance: 45.7
click at [278, 69] on div "hero.moveDown(3) 1 2 3 4 5 6 7 8 9 10 11 12 13 # Free the prisoner, defeat the …" at bounding box center [351, 85] width 183 height 138
type textarea "hero.moveRight(2) hero.moveDown(3)"
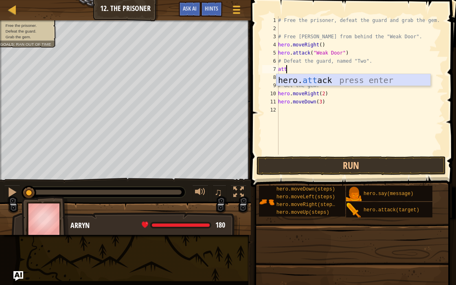
click at [315, 81] on div "hero. att ack press enter" at bounding box center [353, 92] width 154 height 37
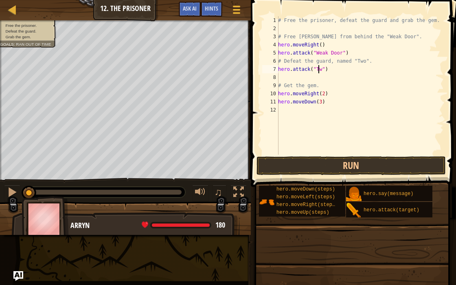
scroll to position [4, 3]
type textarea "hero.attack("Two")"
click at [328, 163] on button "Run" at bounding box center [351, 165] width 190 height 19
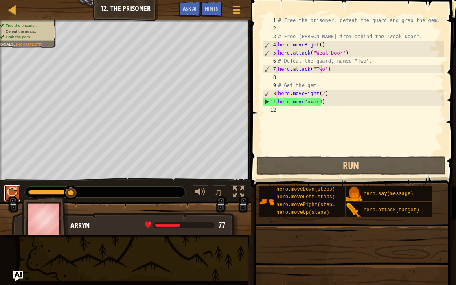
click at [13, 197] on div at bounding box center [12, 192] width 11 height 11
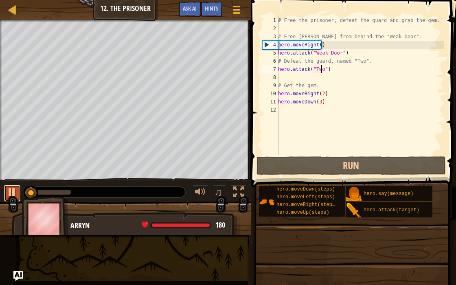
click at [13, 197] on div at bounding box center [12, 192] width 11 height 11
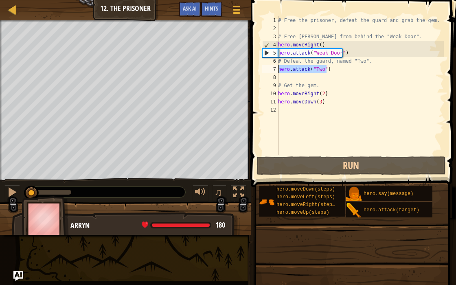
drag, startPoint x: 328, startPoint y: 70, endPoint x: 277, endPoint y: 68, distance: 51.7
click at [277, 68] on div "hero.attack("Two") 1 2 3 4 5 6 7 8 9 10 11 12 # Free the prisoner, defeat the g…" at bounding box center [351, 85] width 183 height 138
click at [282, 78] on div "# Free the prisoner, defeat the guard and grab the gem. # Free [PERSON_NAME] fr…" at bounding box center [359, 93] width 167 height 155
paste textarea "hero.attack("Two")"
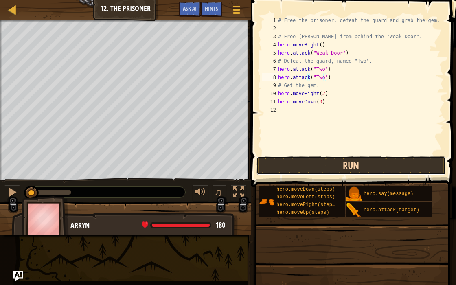
click at [300, 165] on button "Run" at bounding box center [351, 165] width 190 height 19
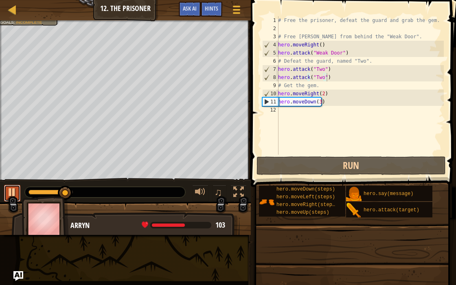
click at [9, 192] on div at bounding box center [12, 192] width 11 height 11
drag, startPoint x: 330, startPoint y: 79, endPoint x: 326, endPoint y: 77, distance: 4.5
click at [326, 77] on div "# Free the prisoner, defeat the guard and grab the gem. # Free [PERSON_NAME] fr…" at bounding box center [359, 93] width 167 height 155
click at [317, 85] on div "# Free the prisoner, defeat the guard and grab the gem. # Free [PERSON_NAME] fr…" at bounding box center [359, 93] width 167 height 155
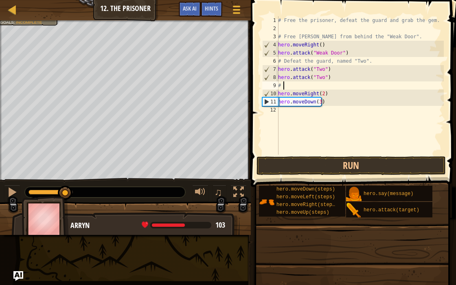
type textarea "#"
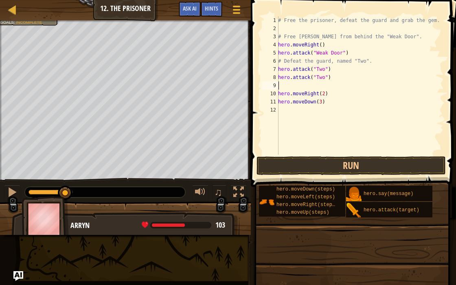
paste textarea "hero.attack("Two")"
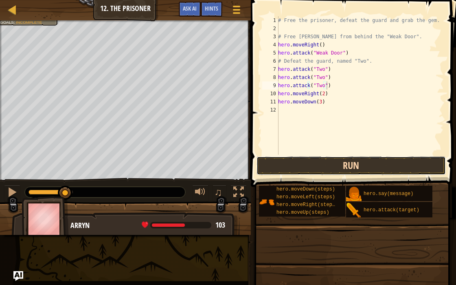
click at [317, 163] on button "Run" at bounding box center [351, 165] width 190 height 19
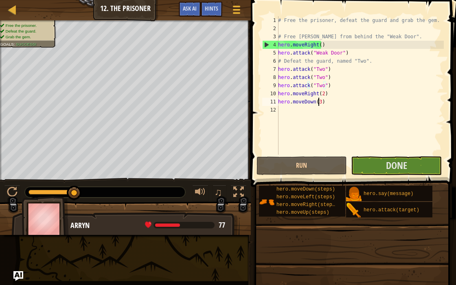
click at [318, 100] on div "# Free the prisoner, defeat the guard and grab the gem. # Free [PERSON_NAME] fr…" at bounding box center [359, 93] width 167 height 155
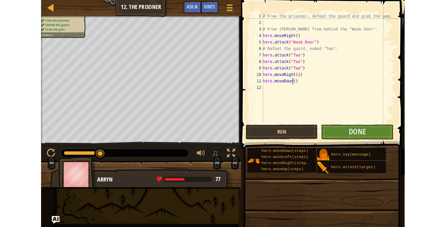
scroll to position [4, 3]
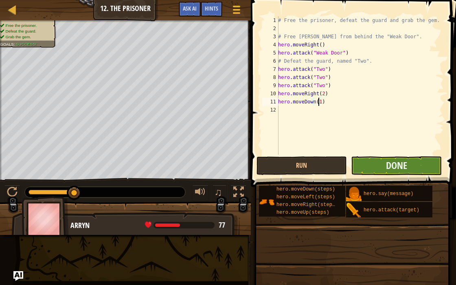
type textarea "hero.moveDown(1)"
click at [371, 173] on button "Done" at bounding box center [396, 165] width 91 height 19
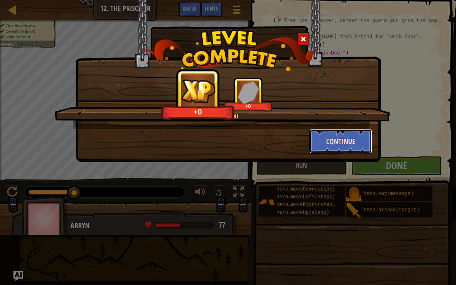
click at [346, 147] on button "Continue" at bounding box center [340, 141] width 63 height 24
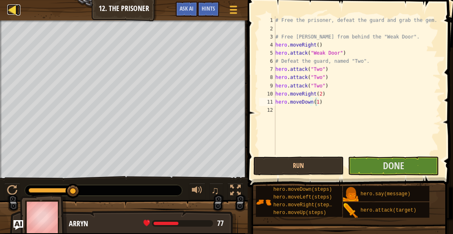
click at [11, 9] on div at bounding box center [12, 9] width 10 height 10
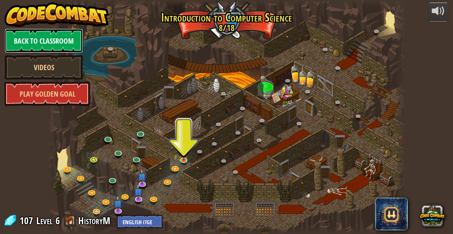
click at [26, 34] on link "Back to Classroom" at bounding box center [43, 40] width 79 height 24
